Goal: Share content

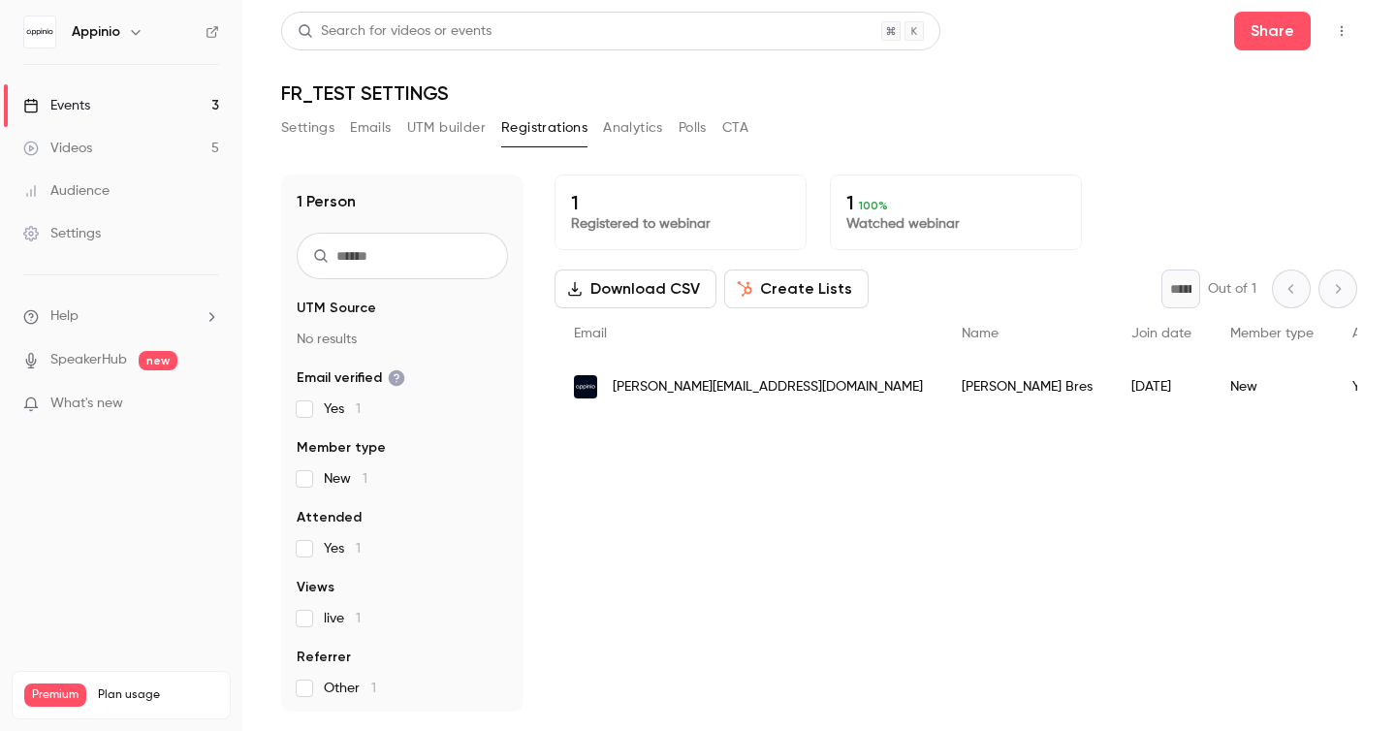
click at [1344, 40] on button "button" at bounding box center [1341, 31] width 31 height 31
drag, startPoint x: 959, startPoint y: 78, endPoint x: 1189, endPoint y: 58, distance: 230.5
click at [960, 78] on div at bounding box center [698, 365] width 1396 height 731
click at [1263, 31] on button "Share" at bounding box center [1272, 31] width 77 height 39
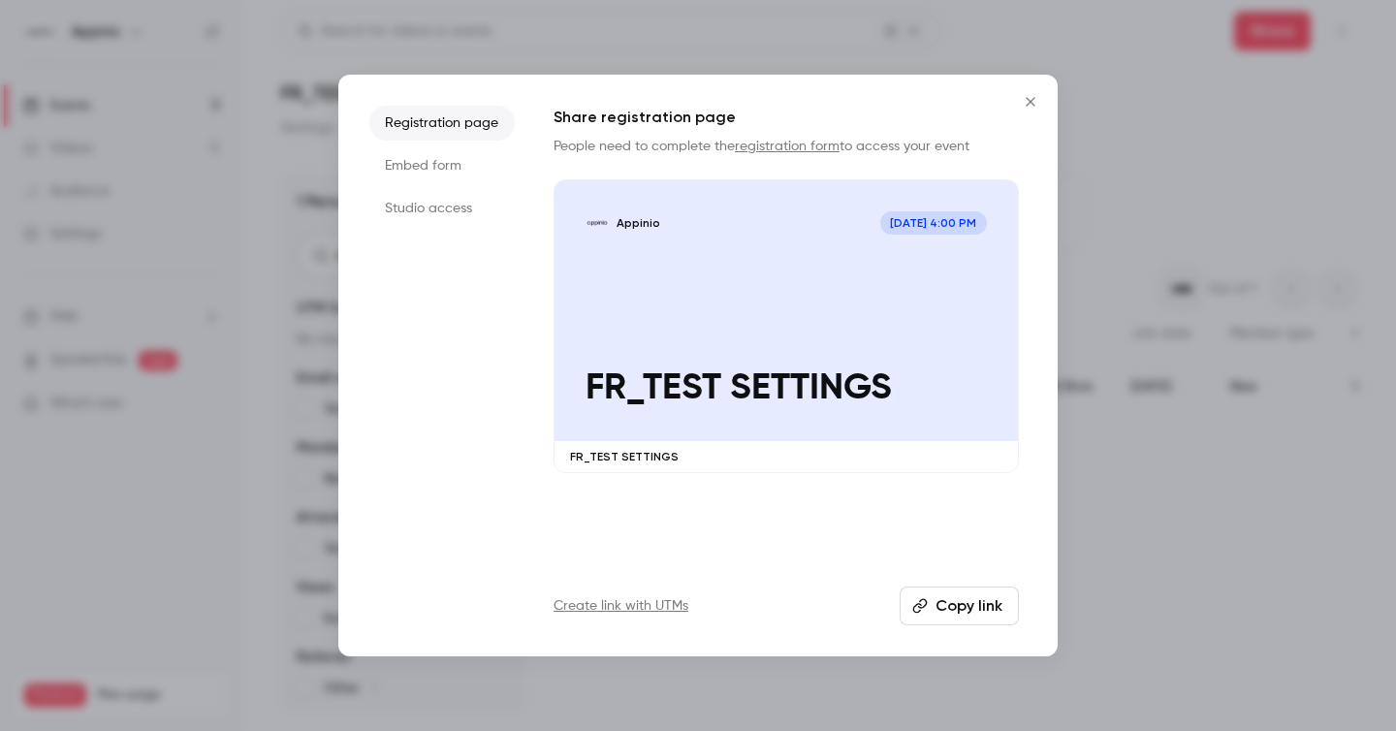
click at [1033, 99] on icon "Close" at bounding box center [1030, 102] width 23 height 16
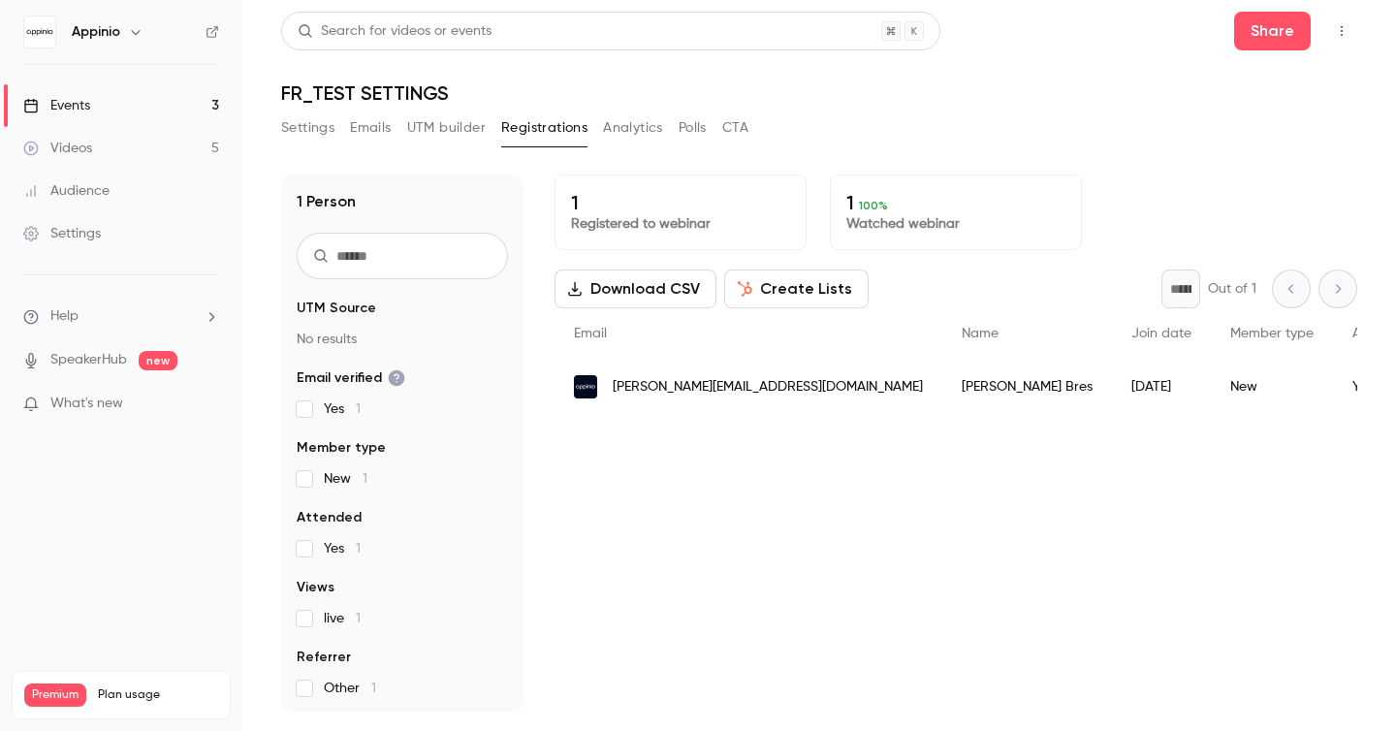
click at [1333, 27] on icon "button" at bounding box center [1341, 31] width 16 height 14
drag, startPoint x: 1069, startPoint y: 70, endPoint x: 1095, endPoint y: 21, distance: 55.1
click at [1069, 69] on div at bounding box center [698, 365] width 1396 height 731
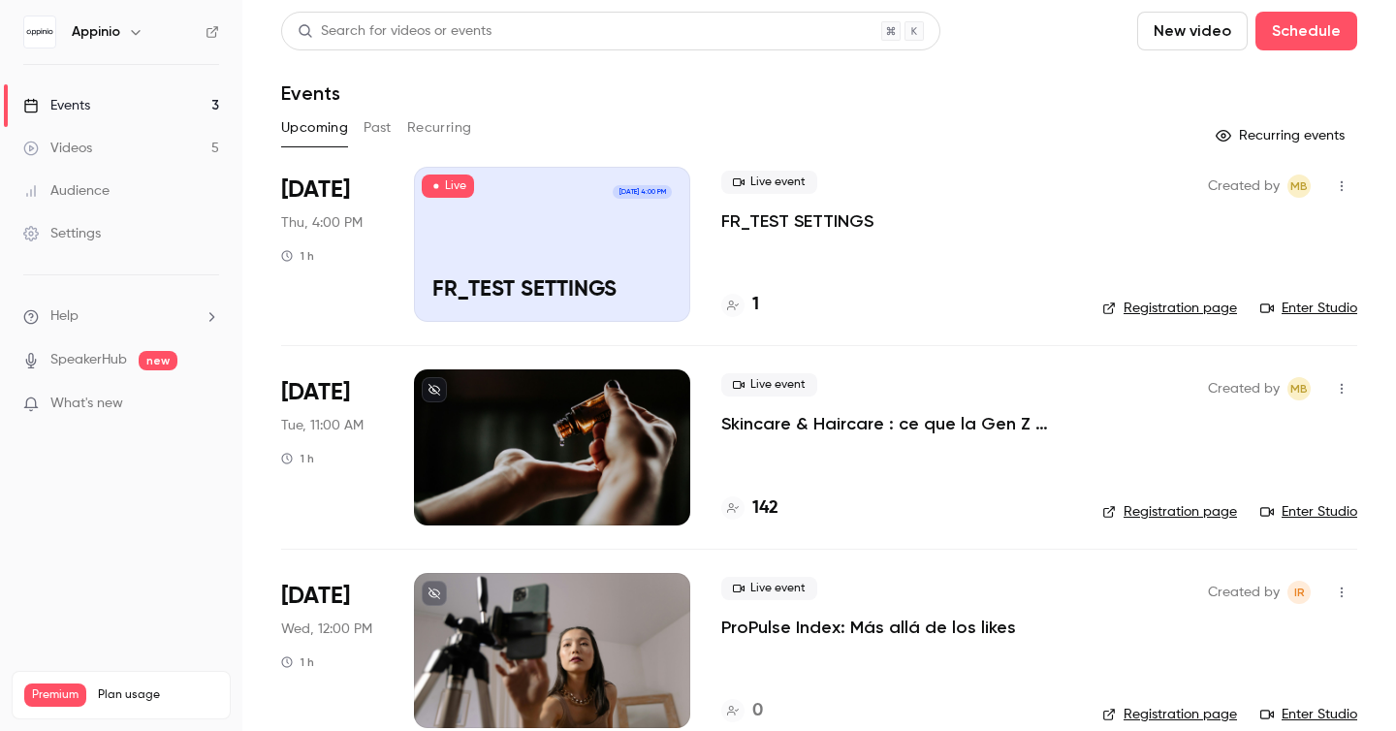
click at [883, 427] on p "Skincare & Haircare : ce que la Gen Z attend vraiment des marques" at bounding box center [896, 423] width 350 height 23
